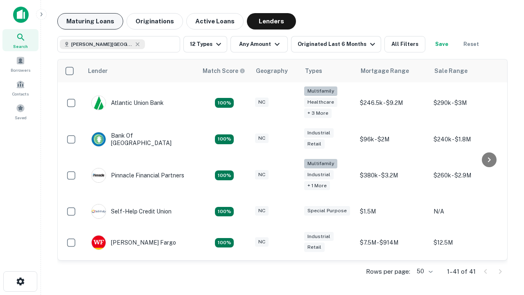
click at [90, 21] on button "Maturing Loans" at bounding box center [90, 21] width 66 height 16
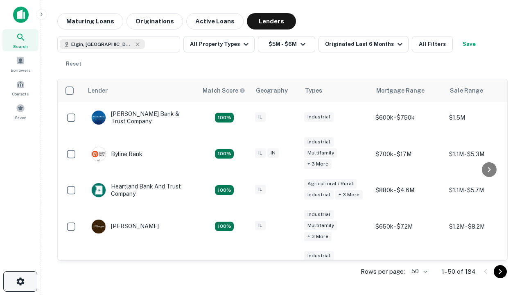
click at [20, 281] on icon "button" at bounding box center [21, 281] width 10 height 10
